Goal: Find specific page/section: Find specific page/section

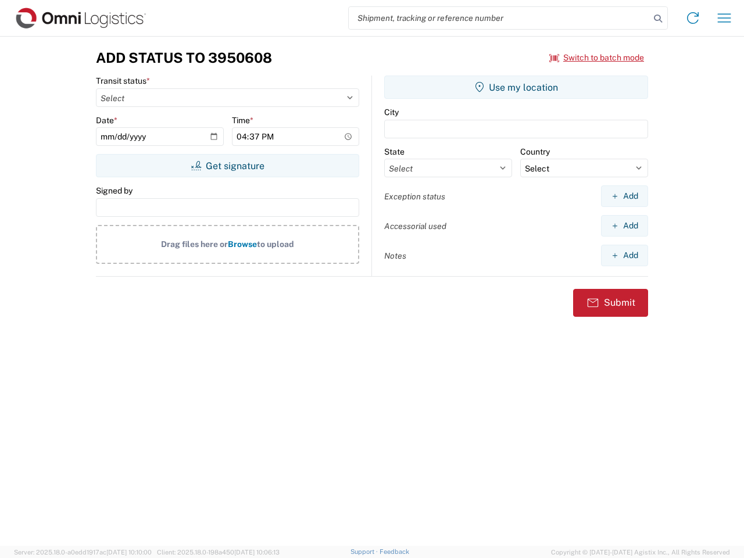
click at [499, 18] on input "search" at bounding box center [499, 18] width 301 height 22
click at [658, 19] on icon at bounding box center [658, 18] width 16 height 16
click at [693, 18] on icon at bounding box center [693, 18] width 19 height 19
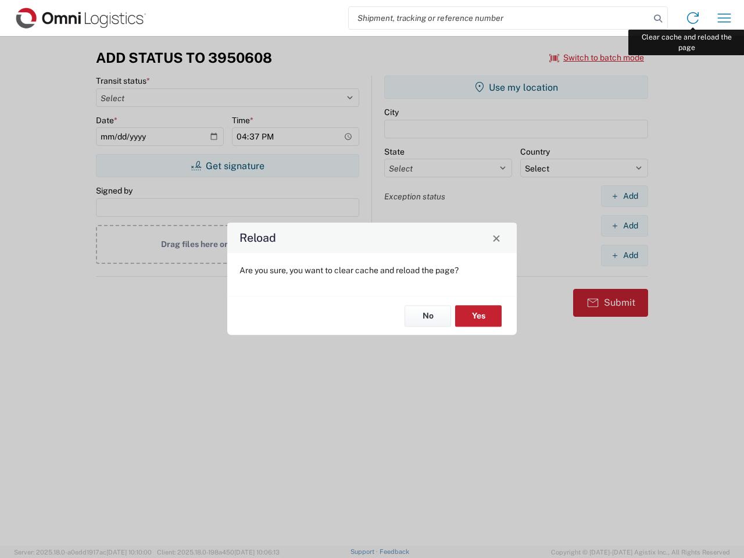
click at [724, 18] on div "Reload Are you sure, you want to clear cache and reload the page? No Yes" at bounding box center [372, 279] width 744 height 558
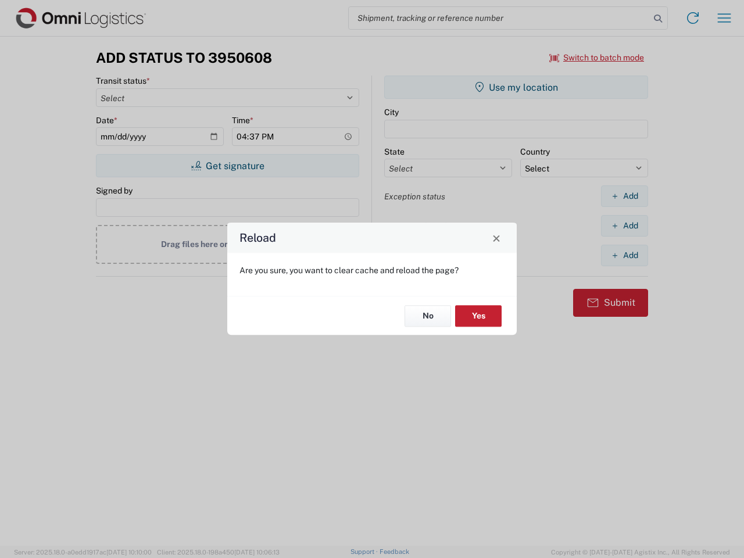
click at [597, 58] on div "Reload Are you sure, you want to clear cache and reload the page? No Yes" at bounding box center [372, 279] width 744 height 558
click at [227, 166] on div "Reload Are you sure, you want to clear cache and reload the page? No Yes" at bounding box center [372, 279] width 744 height 558
click at [516, 87] on div "Reload Are you sure, you want to clear cache and reload the page? No Yes" at bounding box center [372, 279] width 744 height 558
click at [624, 196] on div "Reload Are you sure, you want to clear cache and reload the page? No Yes" at bounding box center [372, 279] width 744 height 558
click at [624, 226] on div "Reload Are you sure, you want to clear cache and reload the page? No Yes" at bounding box center [372, 279] width 744 height 558
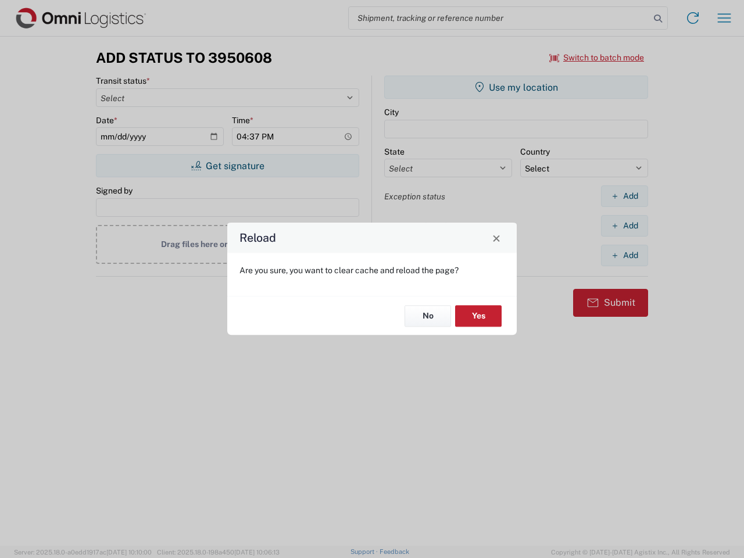
click at [624, 255] on div "Reload Are you sure, you want to clear cache and reload the page? No Yes" at bounding box center [372, 279] width 744 height 558
